Goal: Information Seeking & Learning: Learn about a topic

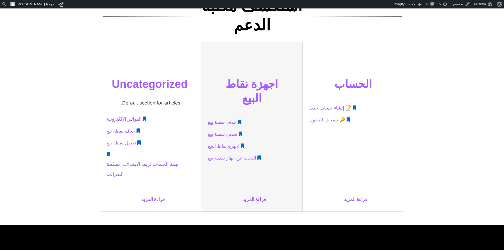
click at [219, 117] on span "حذف نقطة بيع" at bounding box center [222, 122] width 29 height 10
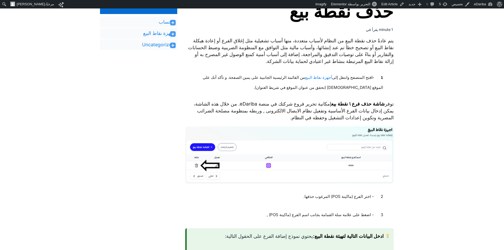
scroll to position [53, 0]
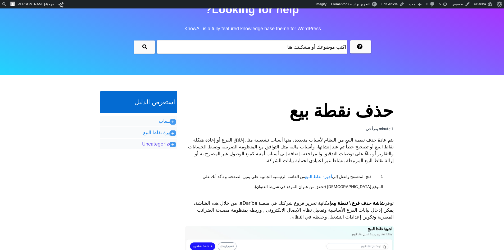
click at [165, 145] on link "Uncategorized" at bounding box center [158, 144] width 33 height 6
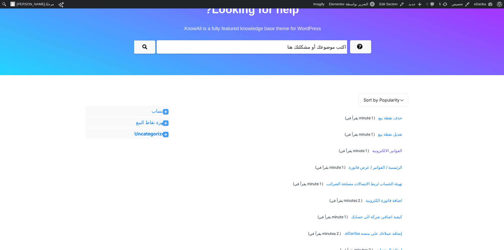
click at [385, 150] on span "الفواتير الالكترونية" at bounding box center [386, 151] width 32 height 10
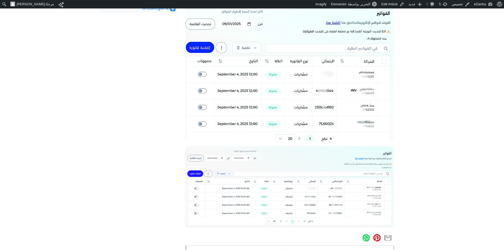
scroll to position [185, 0]
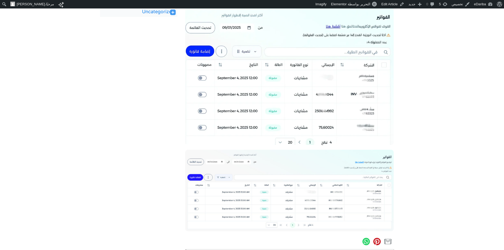
click at [333, 86] on img at bounding box center [289, 75] width 208 height 139
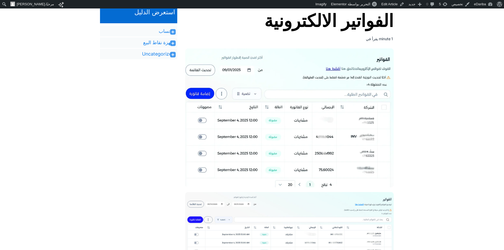
scroll to position [132, 0]
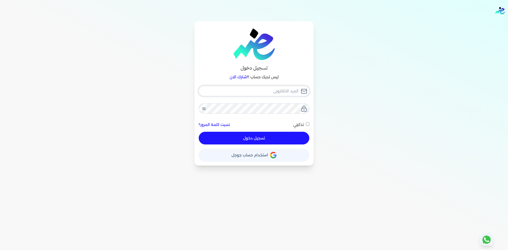
type input "Hello@ensoulify.com"
click at [263, 135] on button "تسجيل دخول" at bounding box center [254, 138] width 111 height 13
checkbox input "false"
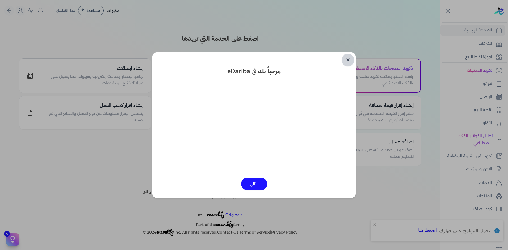
click at [345, 60] on link "✕" at bounding box center [347, 60] width 13 height 13
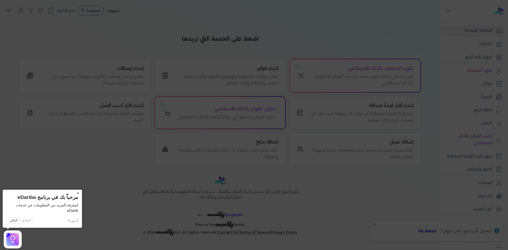
click at [77, 191] on button "×" at bounding box center [77, 193] width 8 height 7
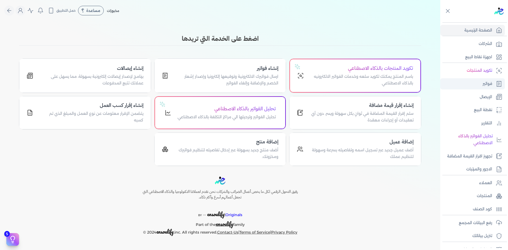
click at [483, 87] on p "فواتير" at bounding box center [487, 83] width 10 height 7
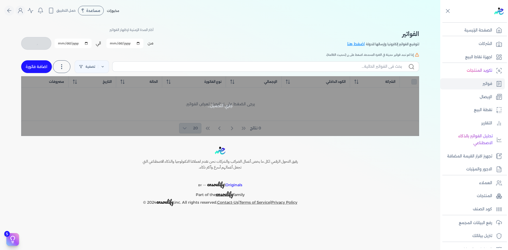
checkbox input "false"
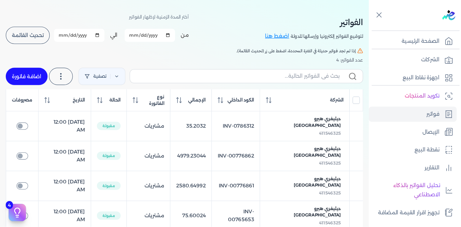
scroll to position [17, 0]
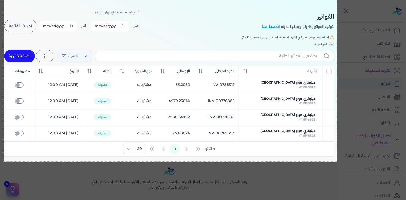
drag, startPoint x: 4, startPoint y: 0, endPoint x: 337, endPoint y: 162, distance: 370.8
click at [337, 162] on body "برجاء مراجعة صحة رقم التسجيل الضريبي : 767827139 من هنا Dismiss ✕ ✕ استهلكت 100…" at bounding box center [203, 100] width 406 height 200
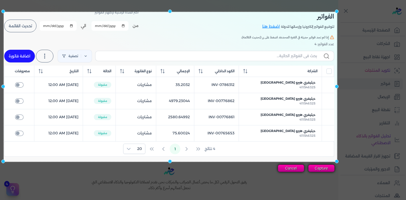
drag, startPoint x: 169, startPoint y: 1, endPoint x: 169, endPoint y: 13, distance: 11.9
click at [169, 13] on div at bounding box center [170, 12] width 4 height 4
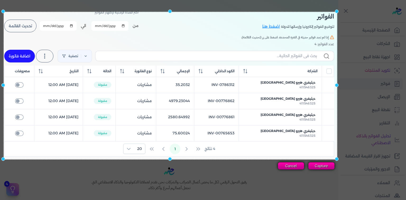
click at [170, 158] on div at bounding box center [170, 159] width 4 height 4
click at [319, 164] on button "Capture" at bounding box center [321, 165] width 26 height 7
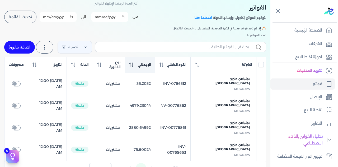
scroll to position [35, 0]
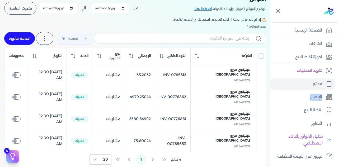
click at [273, 90] on ul "تكويد المنتجات فواتير الإيصال نقطة البيع التقارير تحليل الفواتير بالذكاء الاصطن…" at bounding box center [303, 119] width 65 height 109
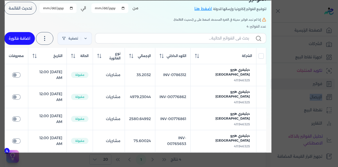
drag, startPoint x: 5, startPoint y: 1, endPoint x: 272, endPoint y: 152, distance: 307.1
click at [272, 152] on body "برجاء مراجعة صحة رقم التسجيل الضريبي : 767827139 من هنا Dismiss ✕ ✕ استهلكت 100…" at bounding box center [169, 83] width 338 height 167
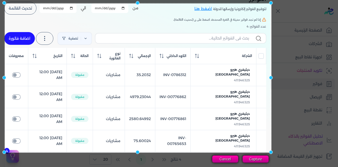
drag, startPoint x: 139, startPoint y: 1, endPoint x: 139, endPoint y: 4, distance: 2.9
click at [139, 4] on div at bounding box center [138, 3] width 4 height 4
click at [221, 160] on button "Cancel" at bounding box center [225, 158] width 26 height 7
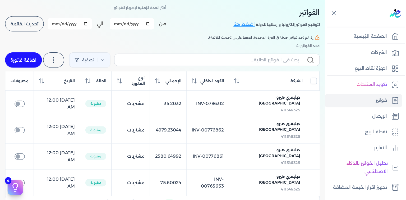
scroll to position [17, 0]
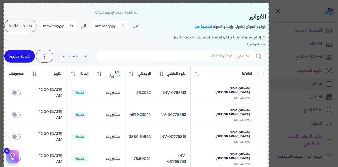
drag, startPoint x: 4, startPoint y: 3, endPoint x: 269, endPoint y: 169, distance: 312.9
click at [269, 167] on html "برجاء مراجعة صحة رقم التسجيل الضريبي : 767827139 من هنا Dismiss ✕ ✕ استهلكت 100…" at bounding box center [169, 83] width 338 height 167
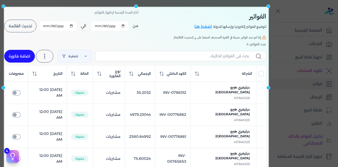
drag, startPoint x: 136, startPoint y: 2, endPoint x: 136, endPoint y: 6, distance: 4.0
click at [136, 6] on div at bounding box center [136, 6] width 4 height 4
click at [287, 91] on elgrayright at bounding box center [303, 83] width 69 height 167
drag, startPoint x: 146, startPoint y: 55, endPoint x: 148, endPoint y: 46, distance: 8.9
click at [148, 46] on div at bounding box center [136, 88] width 265 height 162
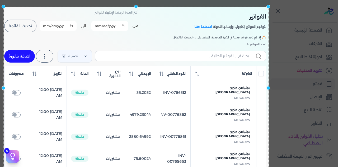
click at [275, 64] on elgrayright at bounding box center [303, 83] width 69 height 167
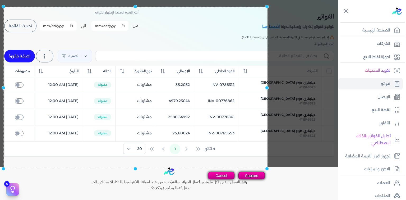
drag, startPoint x: 271, startPoint y: 87, endPoint x: 268, endPoint y: 94, distance: 8.4
click at [268, 94] on body "برجاء مراجعة صحة رقم التسجيل الضريبي : 767827139 من هنا Dismiss ✕ ✕ استهلكت 100…" at bounding box center [203, 100] width 406 height 200
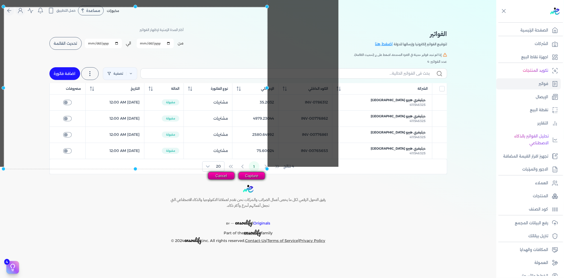
click at [298, 183] on div "Toggle Navigation الاسعار العمولات مساعدة خدمة العملاء دليل المستخدم تسجيل الدخ…" at bounding box center [248, 139] width 496 height 278
click at [221, 173] on button "Cancel" at bounding box center [221, 175] width 26 height 7
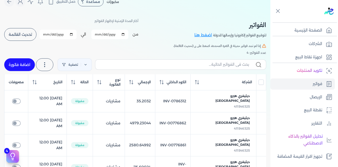
scroll to position [17, 0]
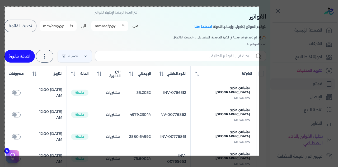
drag, startPoint x: 5, startPoint y: 7, endPoint x: 260, endPoint y: 155, distance: 294.9
click at [260, 155] on body "برجاء مراجعة صحة رقم التسجيل الضريبي : 767827139 من هنا Dismiss ✕ ✕ استهلكت 100…" at bounding box center [169, 83] width 338 height 167
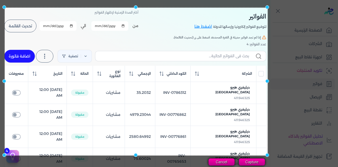
drag, startPoint x: 260, startPoint y: 6, endPoint x: 269, endPoint y: 7, distance: 8.5
click at [269, 7] on div at bounding box center [268, 7] width 4 height 4
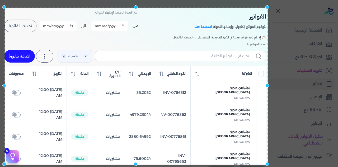
drag, startPoint x: 136, startPoint y: 154, endPoint x: 137, endPoint y: 163, distance: 9.0
click at [137, 163] on div at bounding box center [136, 164] width 4 height 4
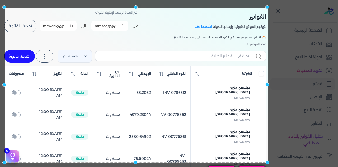
drag, startPoint x: 137, startPoint y: 163, endPoint x: 140, endPoint y: 162, distance: 2.9
click at [140, 162] on div at bounding box center [136, 85] width 263 height 155
click at [254, 165] on button "Capture" at bounding box center [252, 168] width 26 height 7
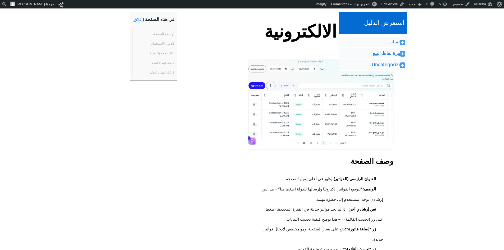
click at [156, 53] on link "2.1 1. البحث والتصفية" at bounding box center [162, 53] width 24 height 10
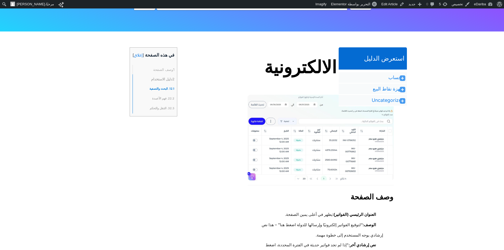
scroll to position [108, 0]
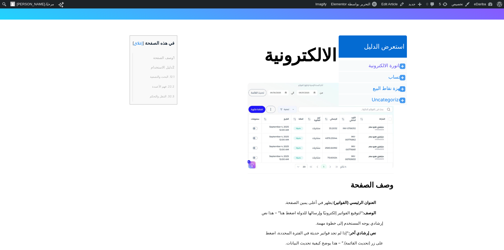
click at [395, 67] on link "الفاتورة الالكترونية" at bounding box center [386, 65] width 36 height 6
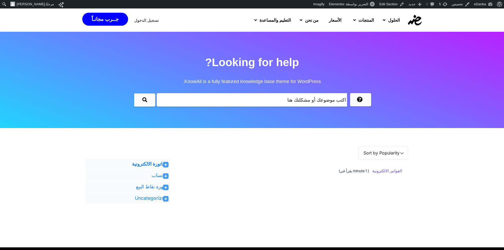
click at [379, 170] on span "الفواتير الالكترونية" at bounding box center [386, 171] width 32 height 10
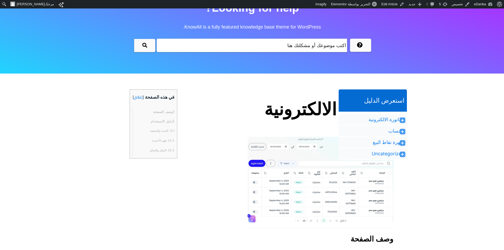
scroll to position [53, 0]
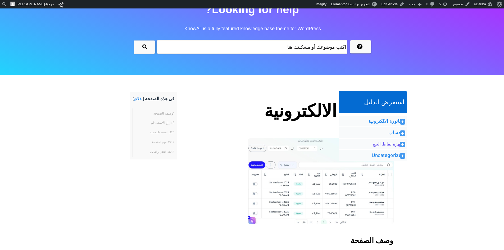
click at [392, 144] on link "اجهزة نقاط البيع" at bounding box center [388, 144] width 31 height 6
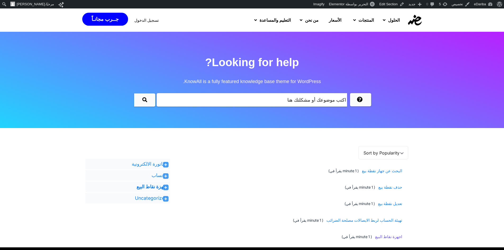
click at [387, 237] on span "اجهزة نقاط البيع" at bounding box center [387, 237] width 29 height 10
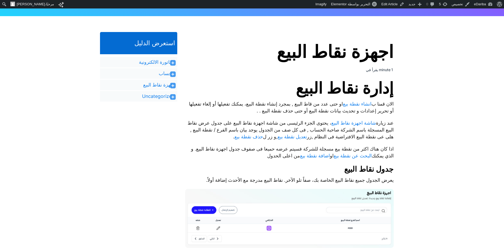
scroll to position [106, 0]
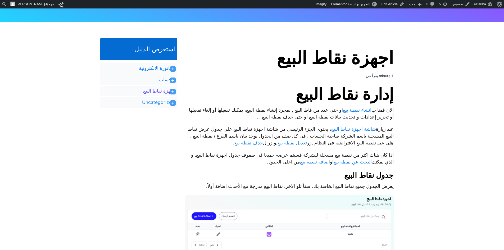
click at [163, 93] on link "اجهزة نقاط البيع" at bounding box center [158, 91] width 31 height 6
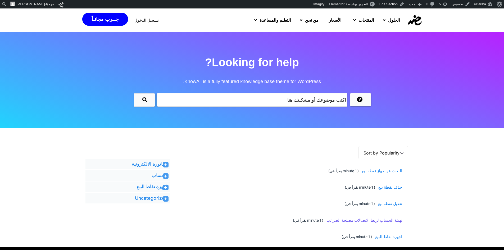
click at [350, 217] on span "تهيئة الحساب لربط الايصالات مصلحة الضرائب" at bounding box center [362, 220] width 77 height 10
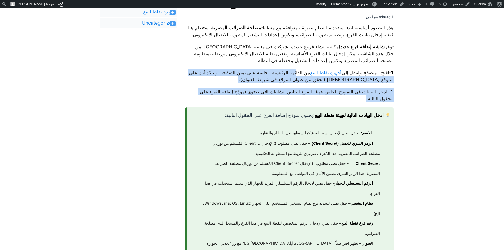
drag, startPoint x: 283, startPoint y: 78, endPoint x: 262, endPoint y: 107, distance: 35.9
click at [272, 108] on div "هذه الخطوة أساسية لبدء استخدام النظام بطريقة متوافقة مع متطلبات مصلحة الضرائب ا…" at bounding box center [289, 245] width 208 height 442
click at [387, 5] on link "Edit Article" at bounding box center [392, 4] width 27 height 8
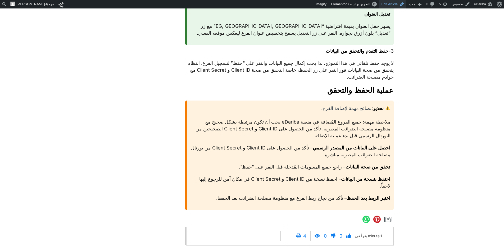
scroll to position [502, 0]
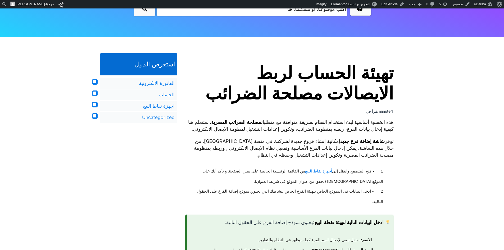
scroll to position [106, 0]
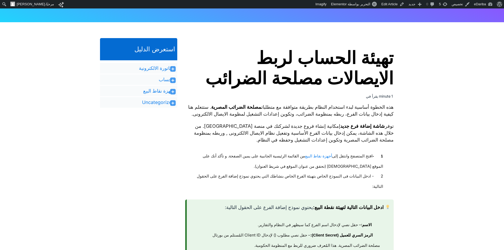
click at [151, 95] on li "اجهزة نقاط البيع حذف نقطة بيع تعديل نقطة بيع البحث عن جهاز نقطة بيع اجهزة نقاط …" at bounding box center [138, 91] width 77 height 11
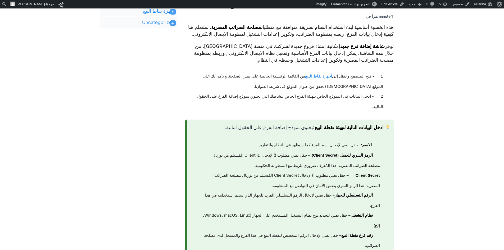
scroll to position [185, 0]
click at [158, 14] on link "اجهزة نقاط البيع" at bounding box center [158, 11] width 31 height 6
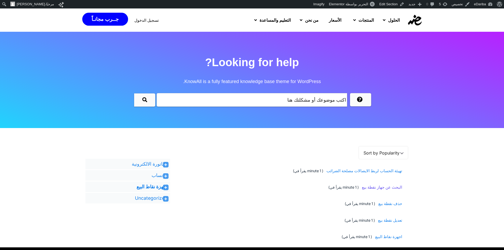
click at [395, 186] on span "البحث عن جهاز نقطة بيع" at bounding box center [381, 187] width 42 height 10
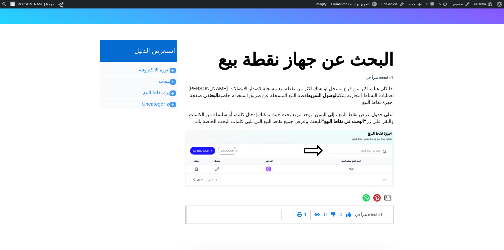
scroll to position [106, 0]
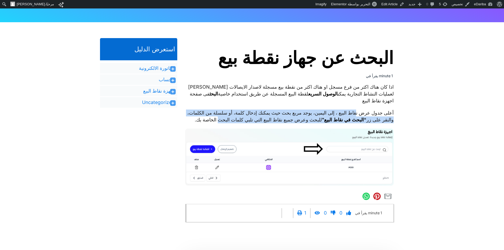
drag, startPoint x: 347, startPoint y: 111, endPoint x: 195, endPoint y: 121, distance: 151.9
click at [195, 121] on p "أعلى جدول عرض نقاط البيع ، إلى اليمين، يوجد مربع بحث حيث يمكنك إدخال كلمة، أو س…" at bounding box center [289, 116] width 208 height 14
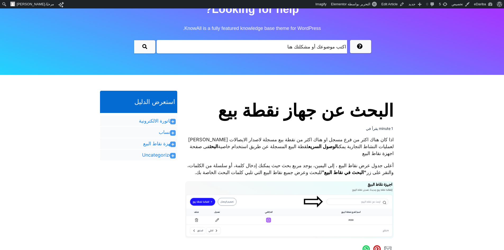
scroll to position [53, 0]
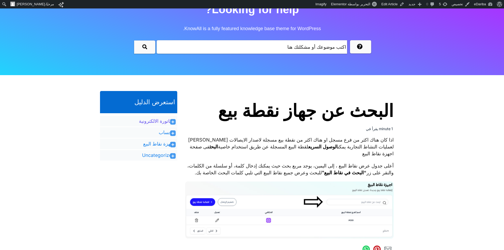
click at [153, 120] on link "الفاتورة الالكترونية" at bounding box center [157, 121] width 36 height 6
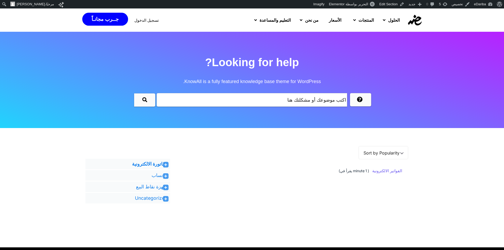
click at [397, 172] on span "الفواتير الالكترونية" at bounding box center [386, 171] width 32 height 10
click at [157, 188] on link "اجهزة نقاط البيع" at bounding box center [151, 186] width 31 height 6
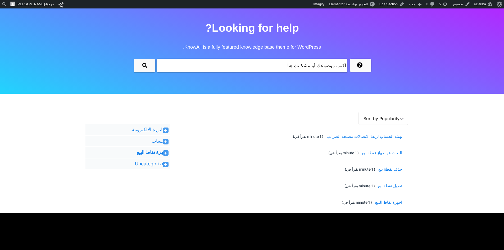
scroll to position [53, 0]
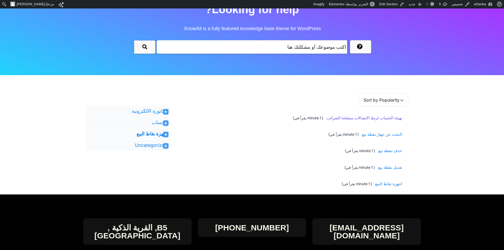
click at [379, 118] on span "تهيئة الحساب لربط الايصالات مصلحة الضرائب" at bounding box center [362, 118] width 77 height 10
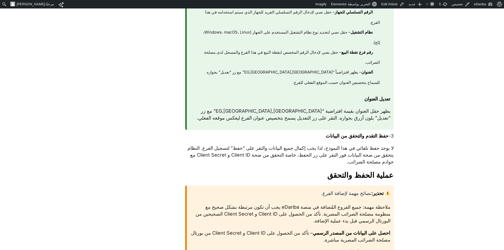
scroll to position [397, 0]
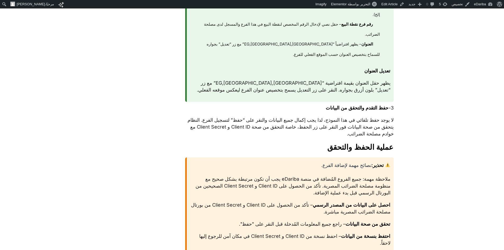
click at [372, 152] on h3 "عملية الحفظ والتحقق" at bounding box center [289, 147] width 208 height 10
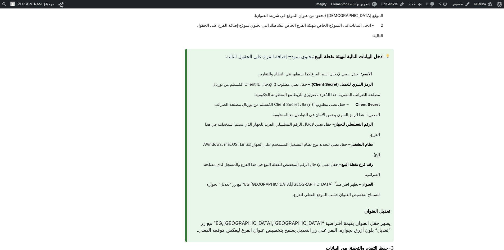
scroll to position [264, 0]
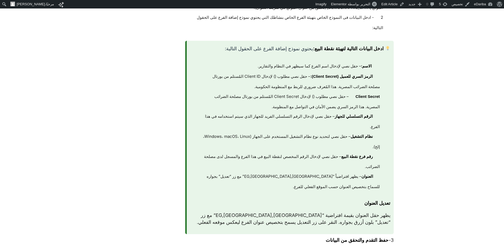
click at [287, 119] on li "الرقم التسلسلي للجهاز – حقل نصي لإدخال الرقم التسلسلي الفريد للجهاز الذي سيتم ا…" at bounding box center [287, 122] width 185 height 20
click at [396, 1] on link "Edit Article" at bounding box center [392, 4] width 27 height 8
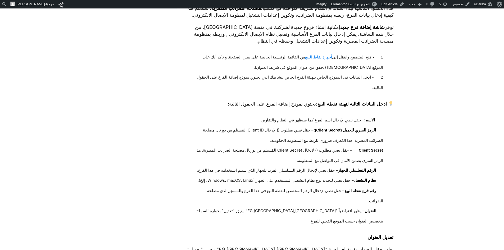
scroll to position [211, 0]
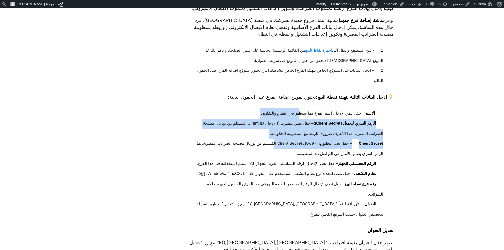
drag, startPoint x: 304, startPoint y: 123, endPoint x: 246, endPoint y: 136, distance: 59.0
click at [270, 146] on ul "الاسم: – حقل نصي لإدخال اسم الفرع كما سيظهر في النظام والتقارير. الرمز السري لل…" at bounding box center [289, 163] width 208 height 111
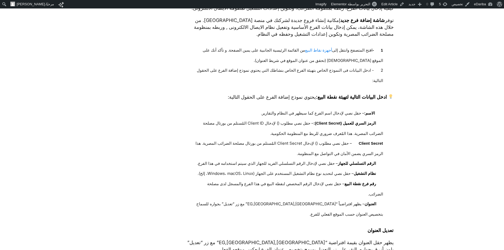
drag, startPoint x: 194, startPoint y: 101, endPoint x: 239, endPoint y: 128, distance: 52.4
click at [195, 100] on p "ادخل البيانات التالية لتهيئة نقطة البيع: يحتوي نموذج إضافة الفرع على الحقول الت…" at bounding box center [289, 97] width 208 height 7
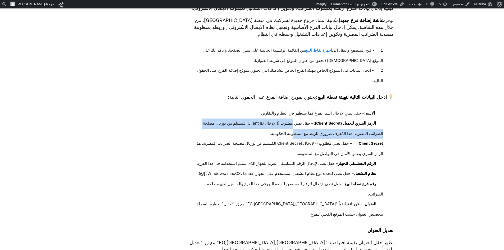
drag, startPoint x: 297, startPoint y: 145, endPoint x: 296, endPoint y: 128, distance: 16.1
click at [296, 128] on li "الرمز السري للعميل (Client Secret): – حقل نصي مطلوب () لإدخال Client ID المُستل…" at bounding box center [286, 128] width 192 height 20
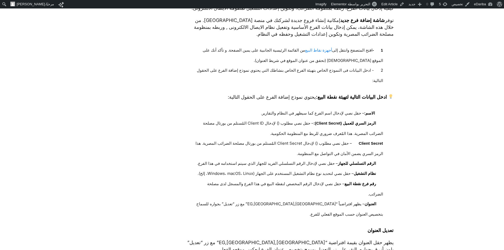
click at [315, 110] on div "هذه الخطوة أساسية لبدء استخدام النظام بطريقة متوافقة مع متطلبات مصلحة الضرائب ا…" at bounding box center [289, 209] width 208 height 423
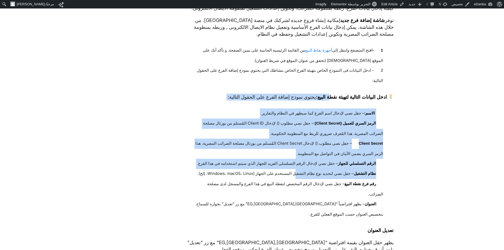
drag, startPoint x: 331, startPoint y: 105, endPoint x: 296, endPoint y: 176, distance: 79.1
click at [296, 176] on div "هذه الخطوة أساسية لبدء استخدام النظام بطريقة متوافقة مع متطلبات مصلحة الضرائب ا…" at bounding box center [289, 209] width 208 height 423
click at [276, 132] on li "الرمز السري للعميل (Client Secret): – حقل نصي مطلوب () لإدخال Client ID المُستل…" at bounding box center [286, 128] width 192 height 20
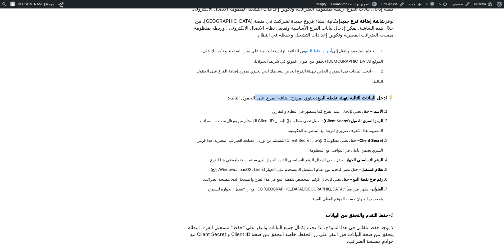
drag, startPoint x: 376, startPoint y: 105, endPoint x: 249, endPoint y: 103, distance: 127.2
click at [249, 101] on p "ادخل البيانات التالية لتهيئة نقطة البيع: يحتوي نموذج إضافة الفرع على الحقول الت…" at bounding box center [289, 97] width 208 height 7
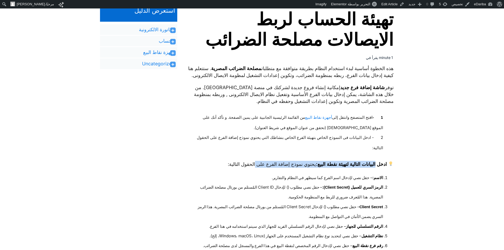
scroll to position [131, 0]
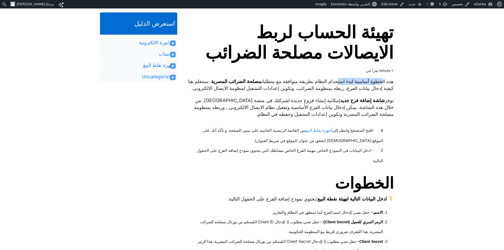
drag, startPoint x: 380, startPoint y: 77, endPoint x: 332, endPoint y: 81, distance: 48.9
click at [166, 54] on link "الحساب" at bounding box center [167, 54] width 16 height 6
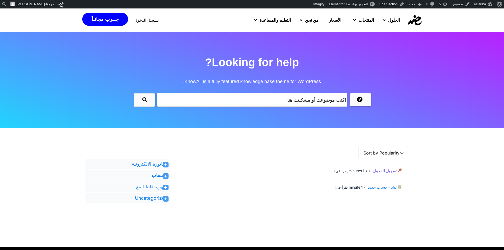
click at [385, 172] on span "تسجيل الدخول" at bounding box center [386, 171] width 31 height 10
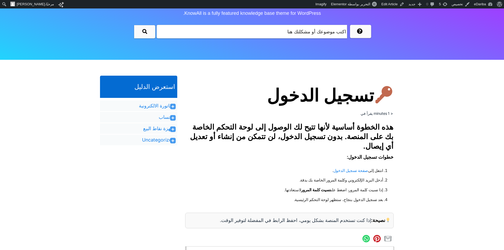
scroll to position [79, 0]
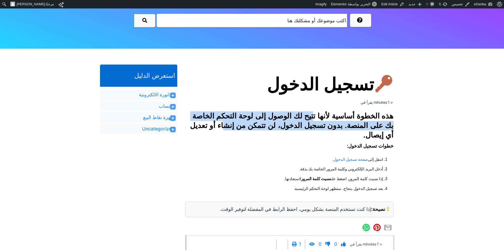
drag, startPoint x: 312, startPoint y: 123, endPoint x: 239, endPoint y: 127, distance: 72.9
click at [239, 127] on h3 "هذه الخطوة أساسية لأنها تتيح لك الوصول إلى لوحة التحكم الخاصة بك على المنصة. بد…" at bounding box center [289, 125] width 208 height 29
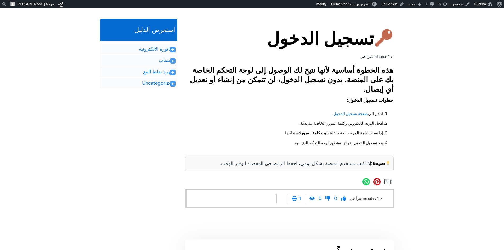
scroll to position [132, 0]
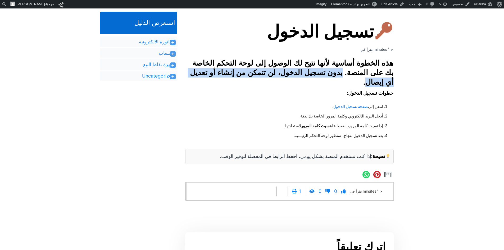
drag, startPoint x: 377, startPoint y: 84, endPoint x: 355, endPoint y: 73, distance: 24.9
click at [355, 75] on h3 "هذه الخطوة أساسية لأنها تتيح لك الوصول إلى لوحة التحكم الخاصة بك على المنصة. بد…" at bounding box center [289, 72] width 208 height 29
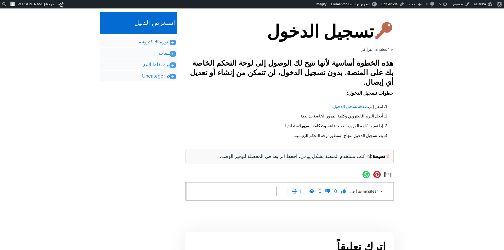
drag, startPoint x: 300, startPoint y: 116, endPoint x: 323, endPoint y: 113, distance: 23.0
click at [300, 116] on li "أدخل البريد الإلكتروني وكلمة المرور الخاصة بك بدقة." at bounding box center [289, 116] width 188 height 10
click at [377, 95] on strong "خطوات تسجيل الدخول:" at bounding box center [370, 92] width 47 height 5
click at [376, 95] on strong "خطوات تسجيل الدخول:" at bounding box center [370, 92] width 47 height 5
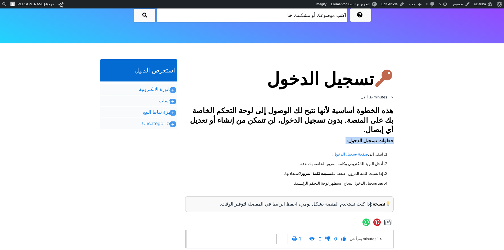
scroll to position [79, 0]
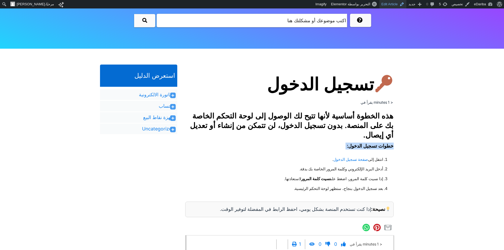
click at [391, 3] on link "Edit Article" at bounding box center [392, 4] width 27 height 8
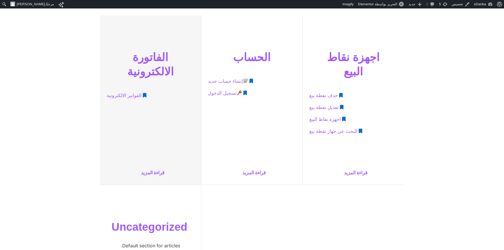
scroll to position [211, 0]
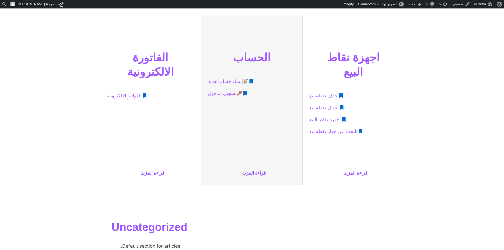
click at [221, 94] on span "تسجيل الدخول" at bounding box center [225, 94] width 34 height 10
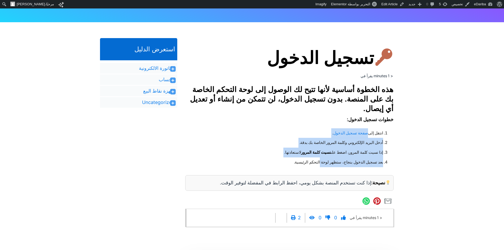
drag, startPoint x: 318, startPoint y: 164, endPoint x: 337, endPoint y: 125, distance: 43.9
click at [337, 125] on div "هذه الخطوة أساسية لأنها تتيح لك الوصول إلى لوحة التحكم الخاصة بك على المنصة. بد…" at bounding box center [289, 138] width 208 height 106
click at [333, 132] on link "صفحة تسجيل الدخول" at bounding box center [350, 133] width 35 height 10
click at [362, 141] on li "أدخل البريد الإلكتروني وكلمة المرور الخاصة بك بدقة." at bounding box center [289, 143] width 188 height 10
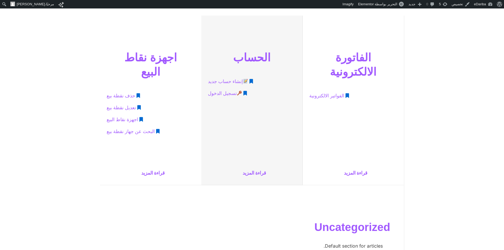
scroll to position [211, 0]
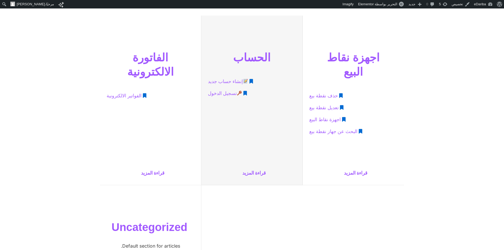
click at [231, 81] on span "إنشاء حساب جديد" at bounding box center [228, 82] width 40 height 10
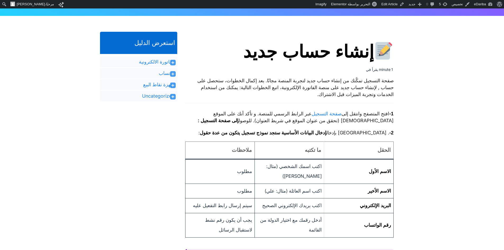
scroll to position [106, 0]
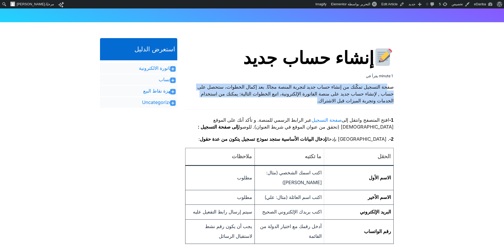
drag, startPoint x: 383, startPoint y: 90, endPoint x: 289, endPoint y: 105, distance: 95.2
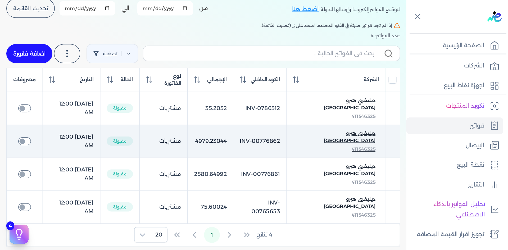
scroll to position [38, 0]
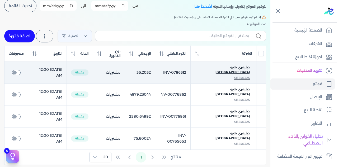
click at [244, 69] on span "ديليفري هيرو مصر" at bounding box center [223, 70] width 53 height 10
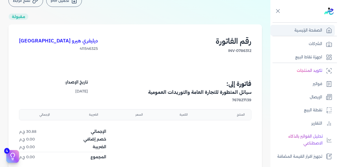
click at [319, 31] on p "الصفحة الرئيسية" at bounding box center [309, 30] width 28 height 7
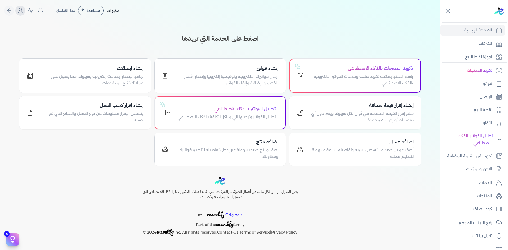
click at [22, 13] on icon "Global" at bounding box center [20, 10] width 6 height 6
click at [46, 76] on label "تسجيل الخروج" at bounding box center [49, 77] width 64 height 11
click at [338, 21] on input "Close" at bounding box center [440, 21] width 0 height 0
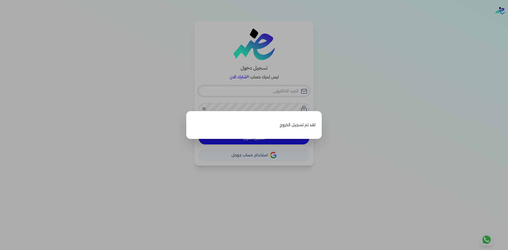
type input "Hello@ensoulify.com"
checkbox input "false"
click at [328, 105] on label "Close" at bounding box center [254, 125] width 508 height 250
click at [338, 21] on input "Close" at bounding box center [508, 21] width 0 height 0
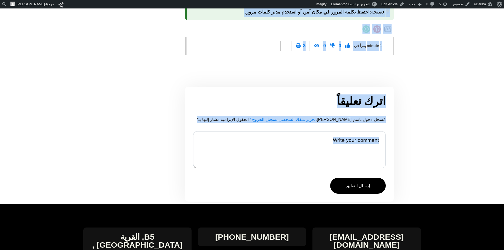
scroll to position [298, 0]
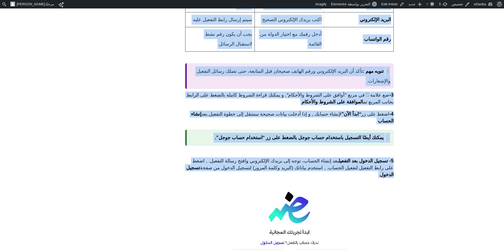
drag, startPoint x: 369, startPoint y: 58, endPoint x: 200, endPoint y: 165, distance: 200.6
click at [200, 165] on div "إنشاء حساب جديد 1 minute يقرأ في صفحة التسجيل تمكّنك من إنشاء حساب جديد لتجربة …" at bounding box center [289, 162] width 208 height 612
copy div "إنشاء حساب جديد 1 minute يقرأ في صفحة التسجيل تمكّنك من إنشاء حساب جديد لتجربة …"
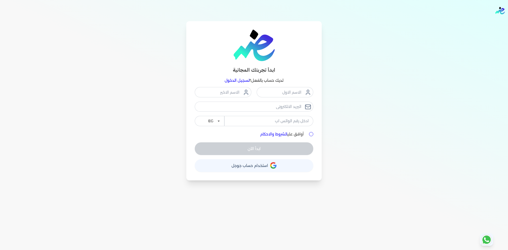
drag, startPoint x: 198, startPoint y: 17, endPoint x: 429, endPoint y: 17, distance: 231.1
click at [429, 17] on nav "Toggle Navigation الاسعار العمولات مساعدة خدمة العملاء دليل المستخدم تسجيل الدخ…" at bounding box center [254, 10] width 508 height 21
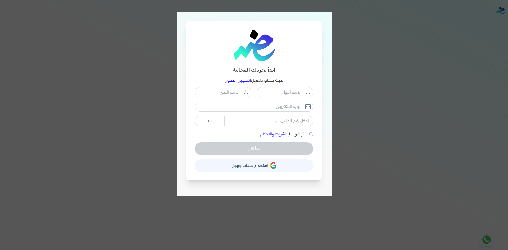
drag, startPoint x: 177, startPoint y: 12, endPoint x: 332, endPoint y: 195, distance: 240.5
click at [332, 195] on body "برجاء مراجعة صحة رقم التسجيل الضريبي : من هنا Dismiss ✕ ✕ استهلكت 100% من الباق…" at bounding box center [254, 125] width 508 height 250
click at [320, 201] on button "Capture" at bounding box center [316, 201] width 26 height 7
